Goal: Task Accomplishment & Management: Manage account settings

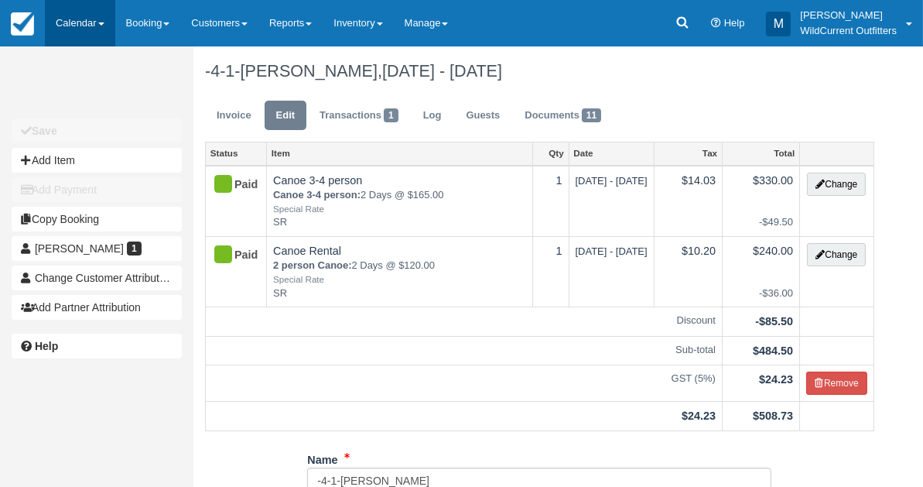
click at [68, 34] on link "Calendar" at bounding box center [80, 23] width 70 height 46
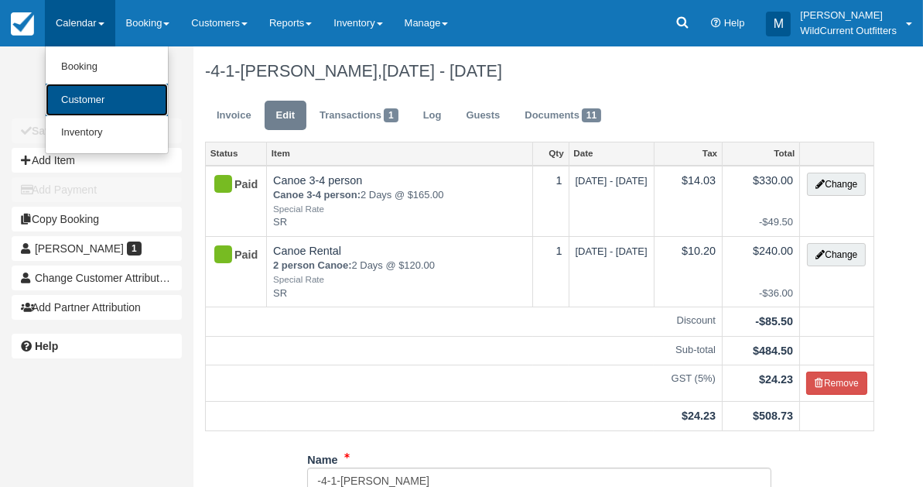
click at [70, 99] on link "Customer" at bounding box center [107, 100] width 122 height 33
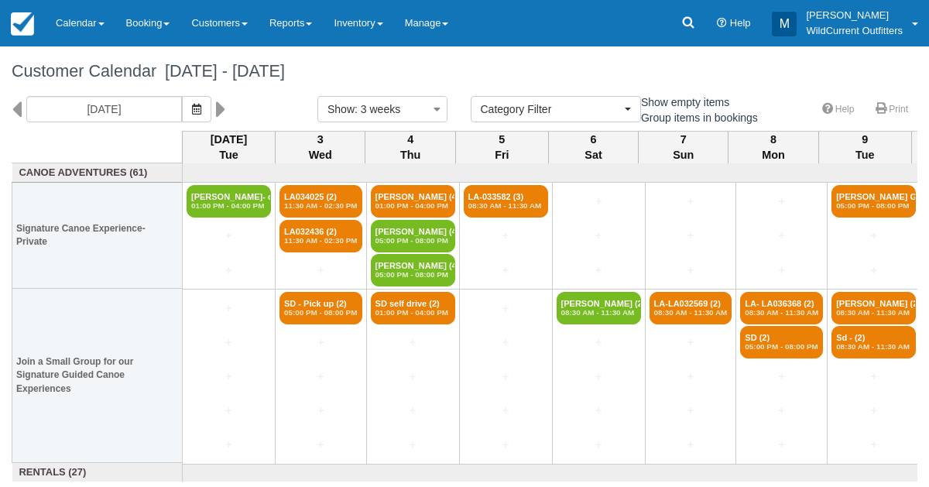
select select
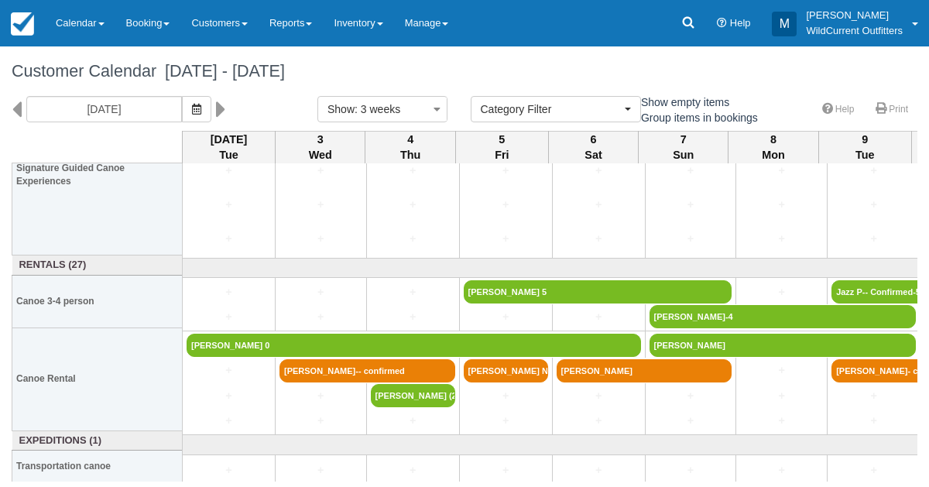
scroll to position [205, 1]
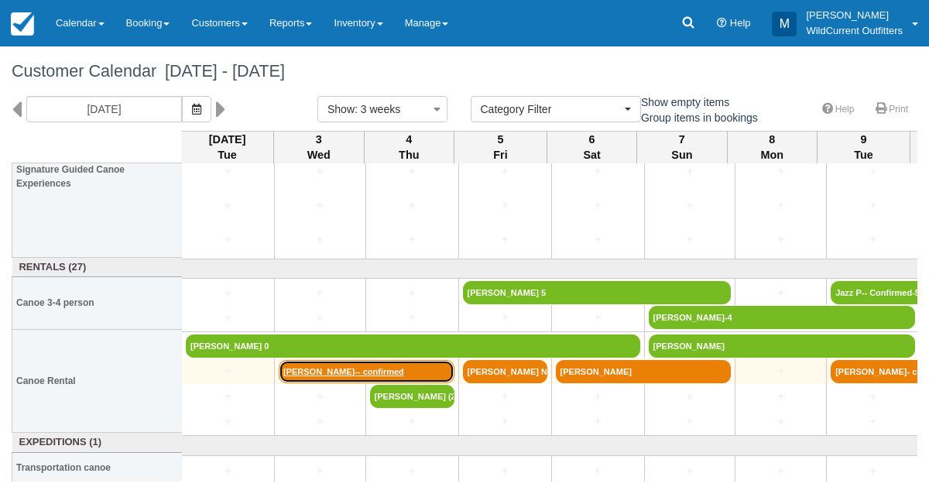
click at [320, 372] on link "Amy Martin-- confirmed" at bounding box center [367, 371] width 176 height 23
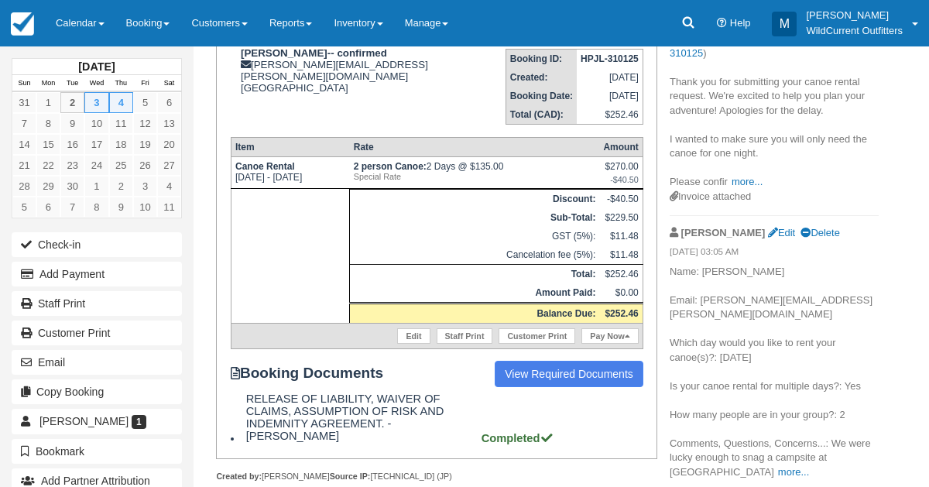
scroll to position [227, 0]
click at [105, 98] on link "3" at bounding box center [96, 102] width 24 height 21
click at [62, 36] on link "Calendar" at bounding box center [80, 23] width 70 height 46
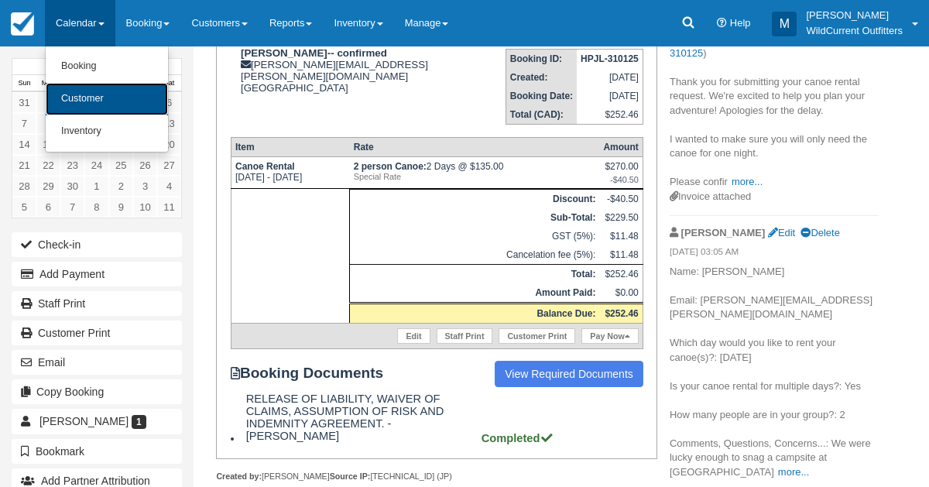
click at [68, 95] on link "Customer" at bounding box center [107, 99] width 122 height 32
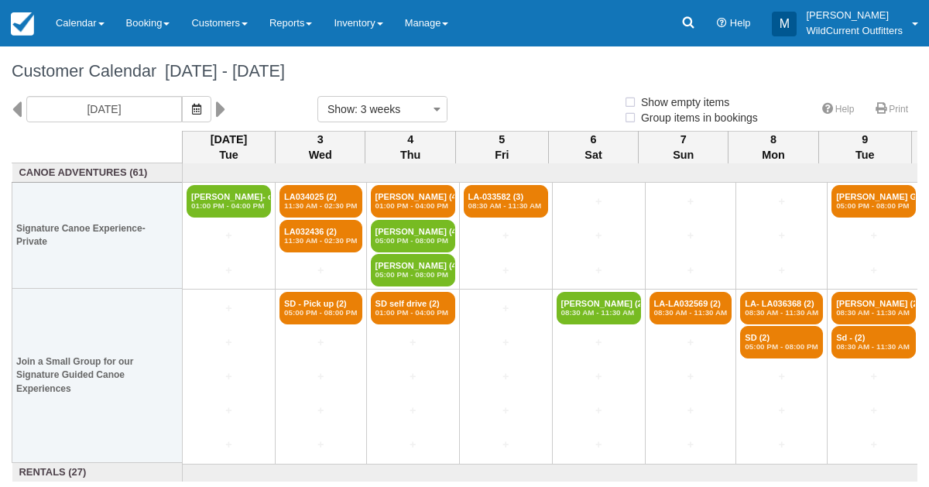
select select
